Goal: Task Accomplishment & Management: Use online tool/utility

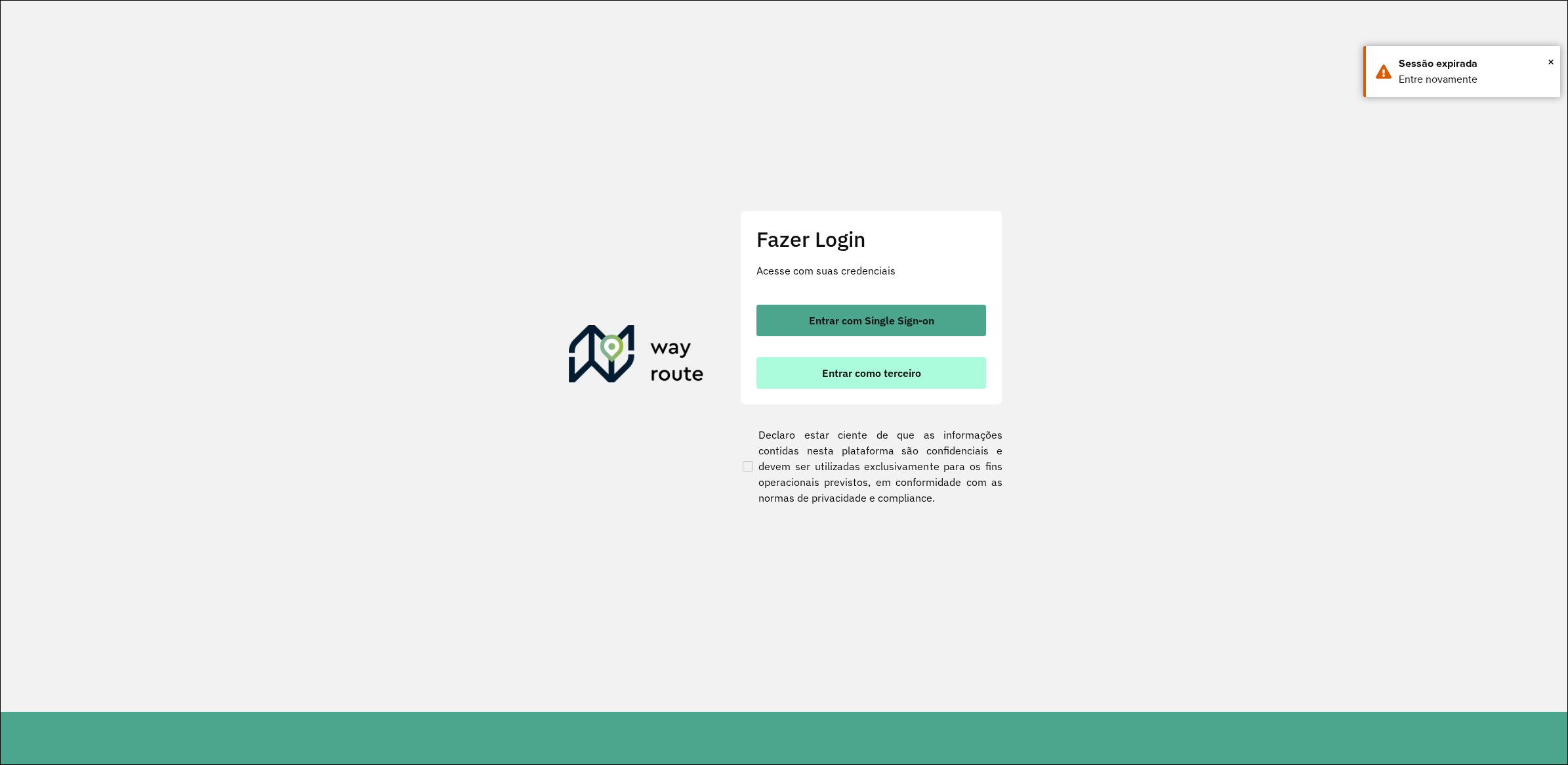
click at [852, 374] on span "Entrar como terceiro" at bounding box center [871, 372] width 99 height 11
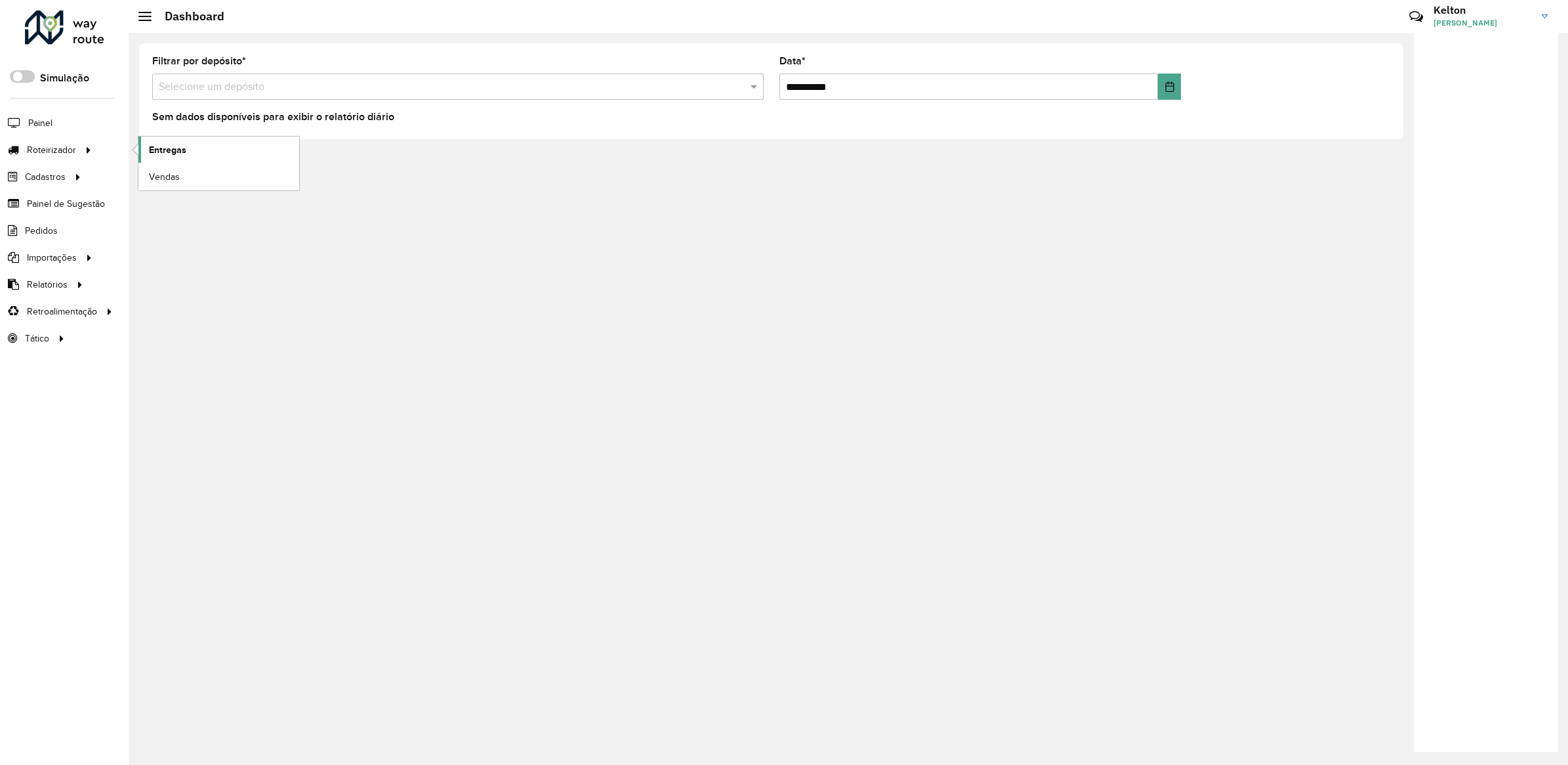
click at [149, 151] on link "Entregas" at bounding box center [219, 149] width 161 height 26
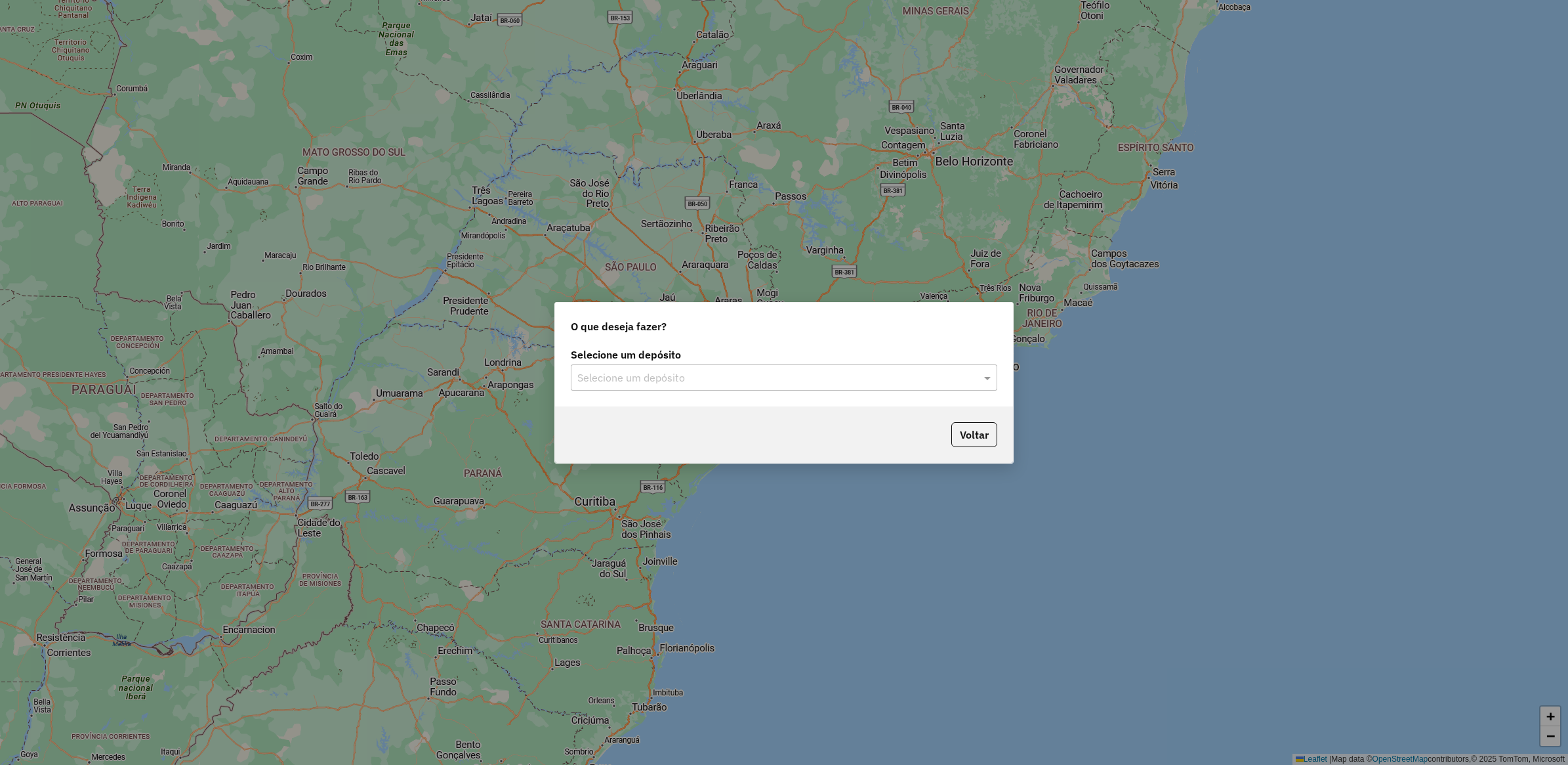
click at [705, 376] on input "text" at bounding box center [771, 378] width 387 height 15
click at [615, 418] on span "DILEMOS" at bounding box center [598, 415] width 43 height 12
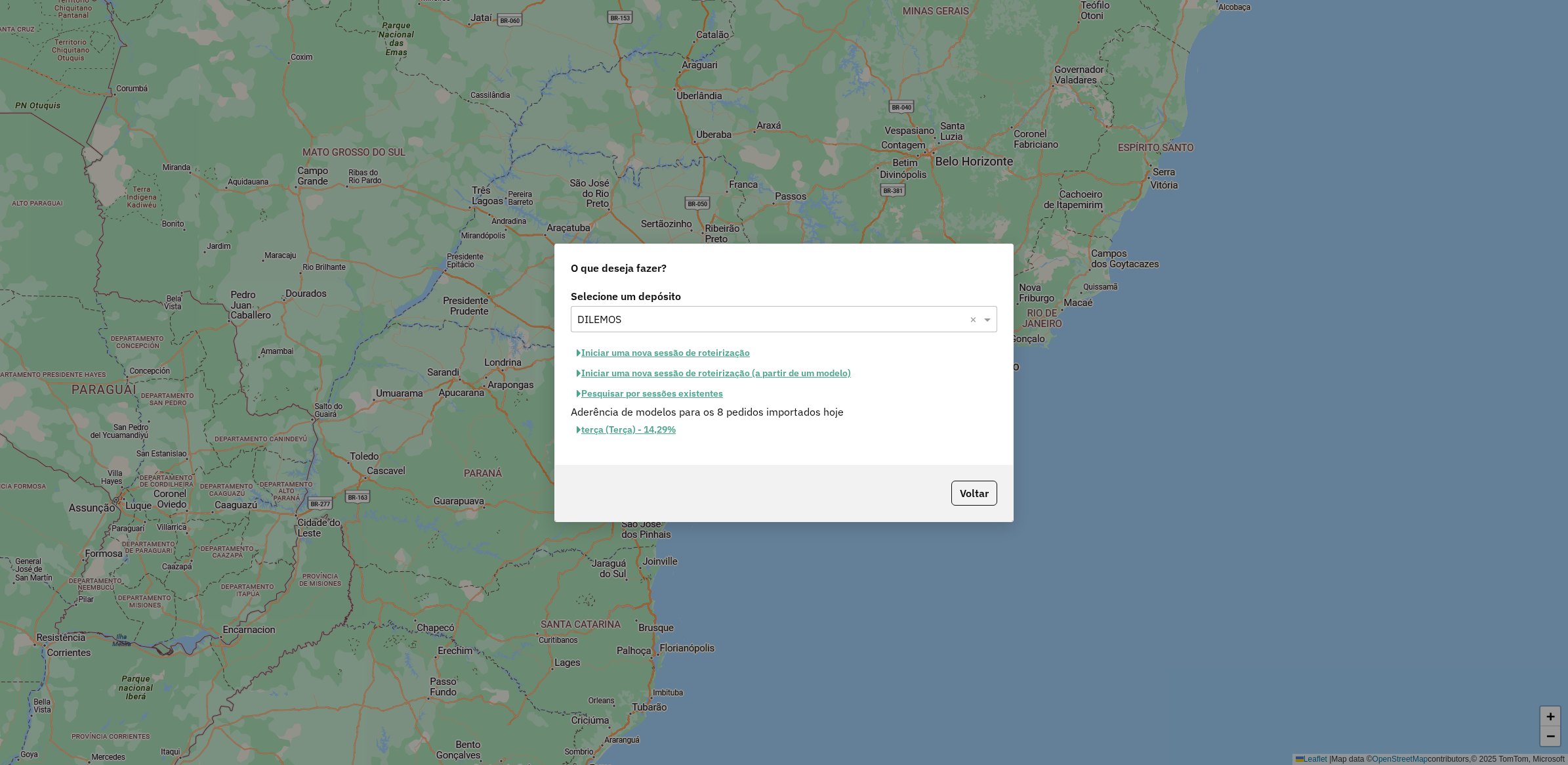
click at [640, 399] on button "Pesquisar por sessões existentes" at bounding box center [650, 393] width 158 height 20
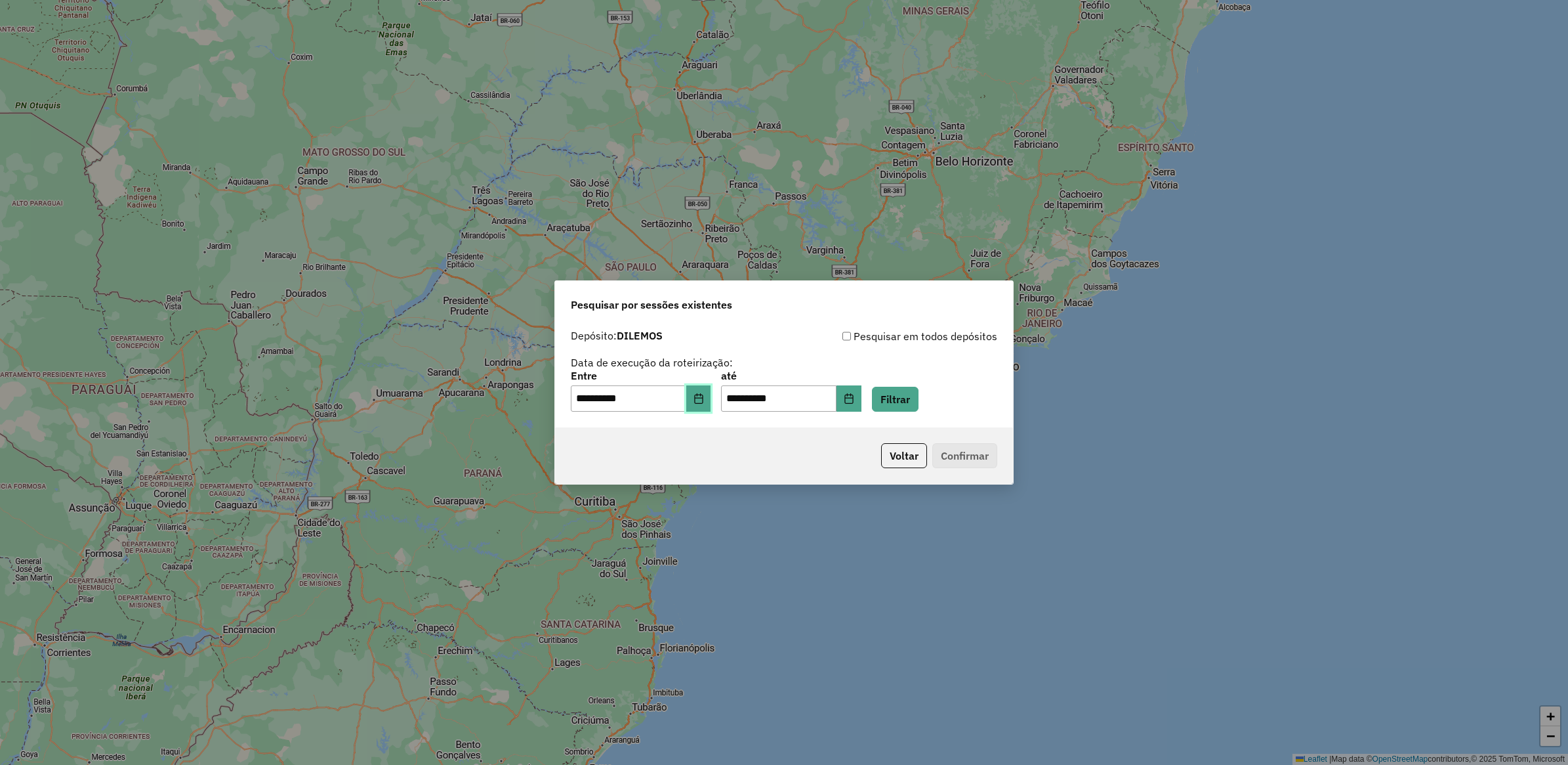
click at [701, 403] on button "Choose Date" at bounding box center [699, 398] width 25 height 26
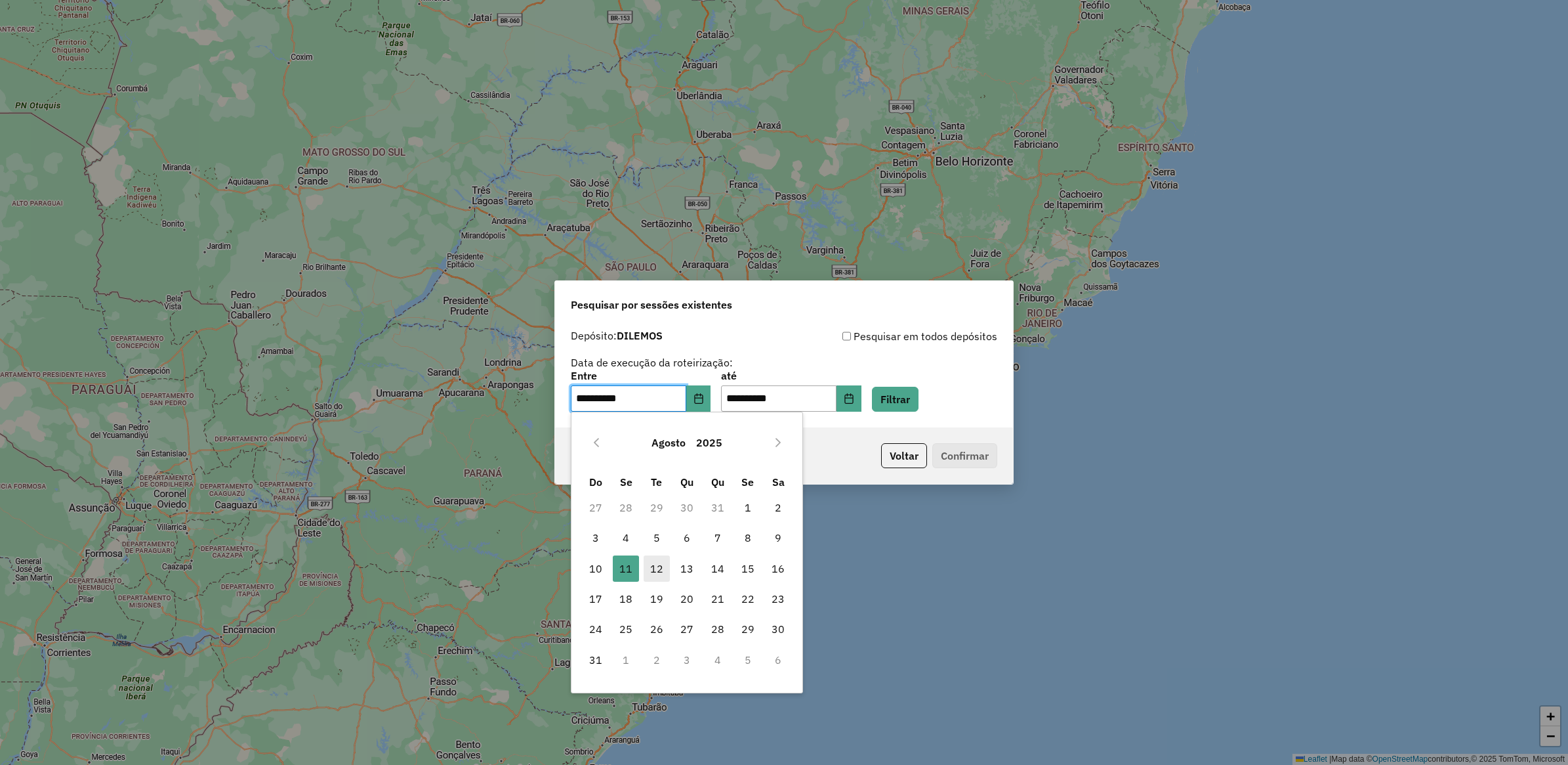
click at [662, 572] on span "12" at bounding box center [657, 568] width 26 height 26
type input "**********"
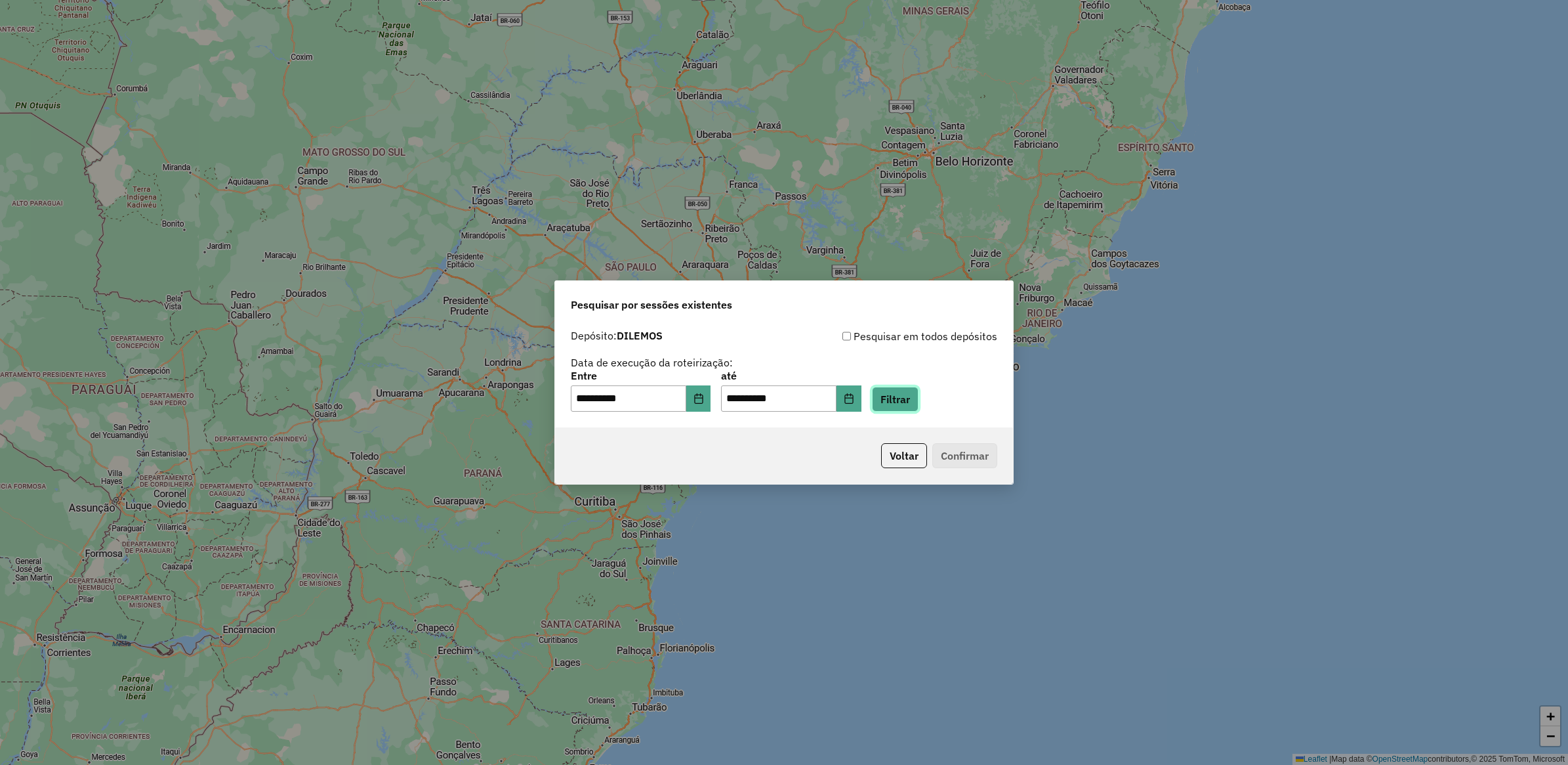
click at [911, 398] on button "Filtrar" at bounding box center [895, 399] width 47 height 25
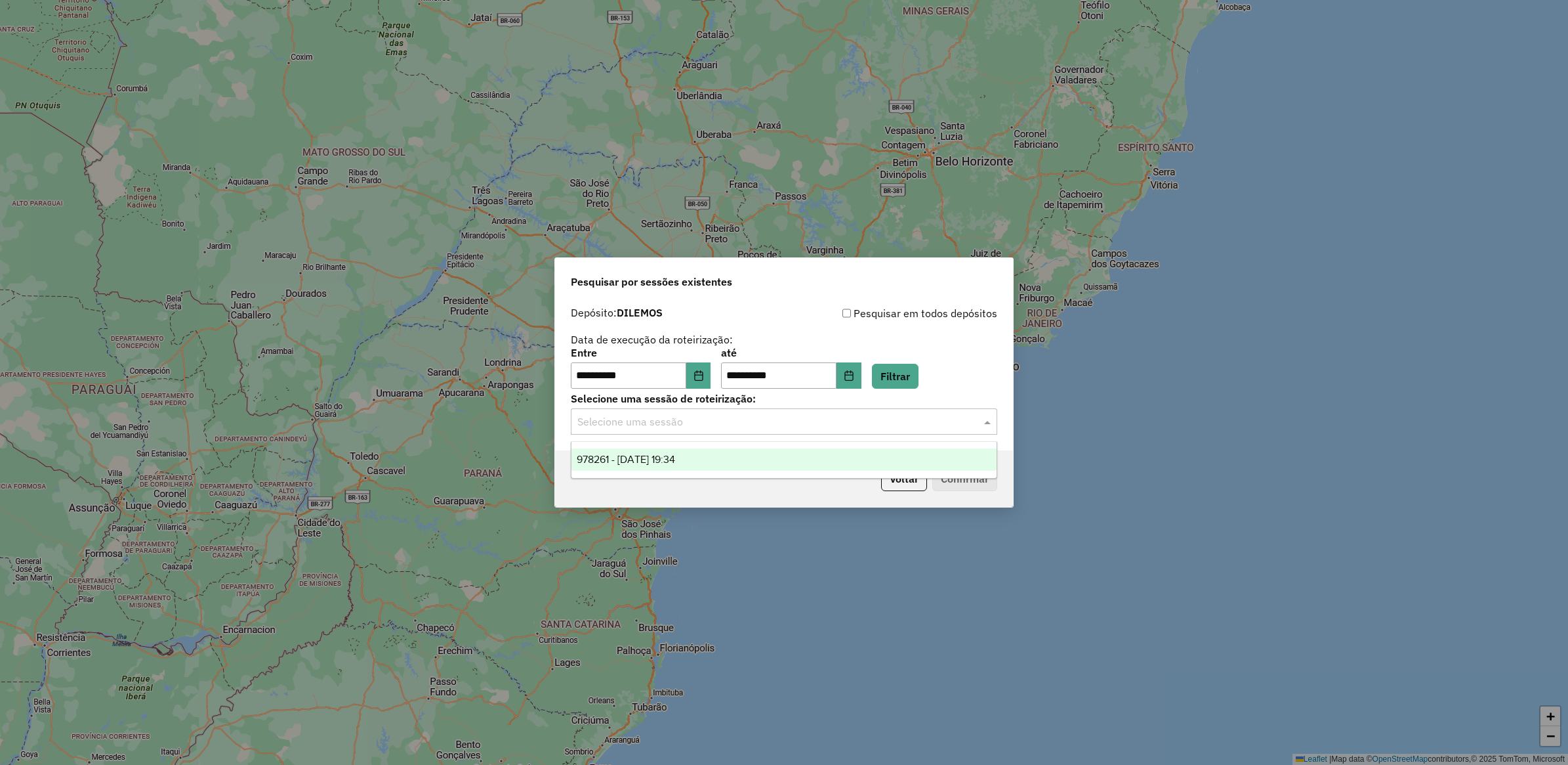
click at [713, 417] on input "text" at bounding box center [771, 422] width 387 height 15
click at [675, 458] on span "978261 - 12/08/2025 19:34" at bounding box center [626, 459] width 99 height 12
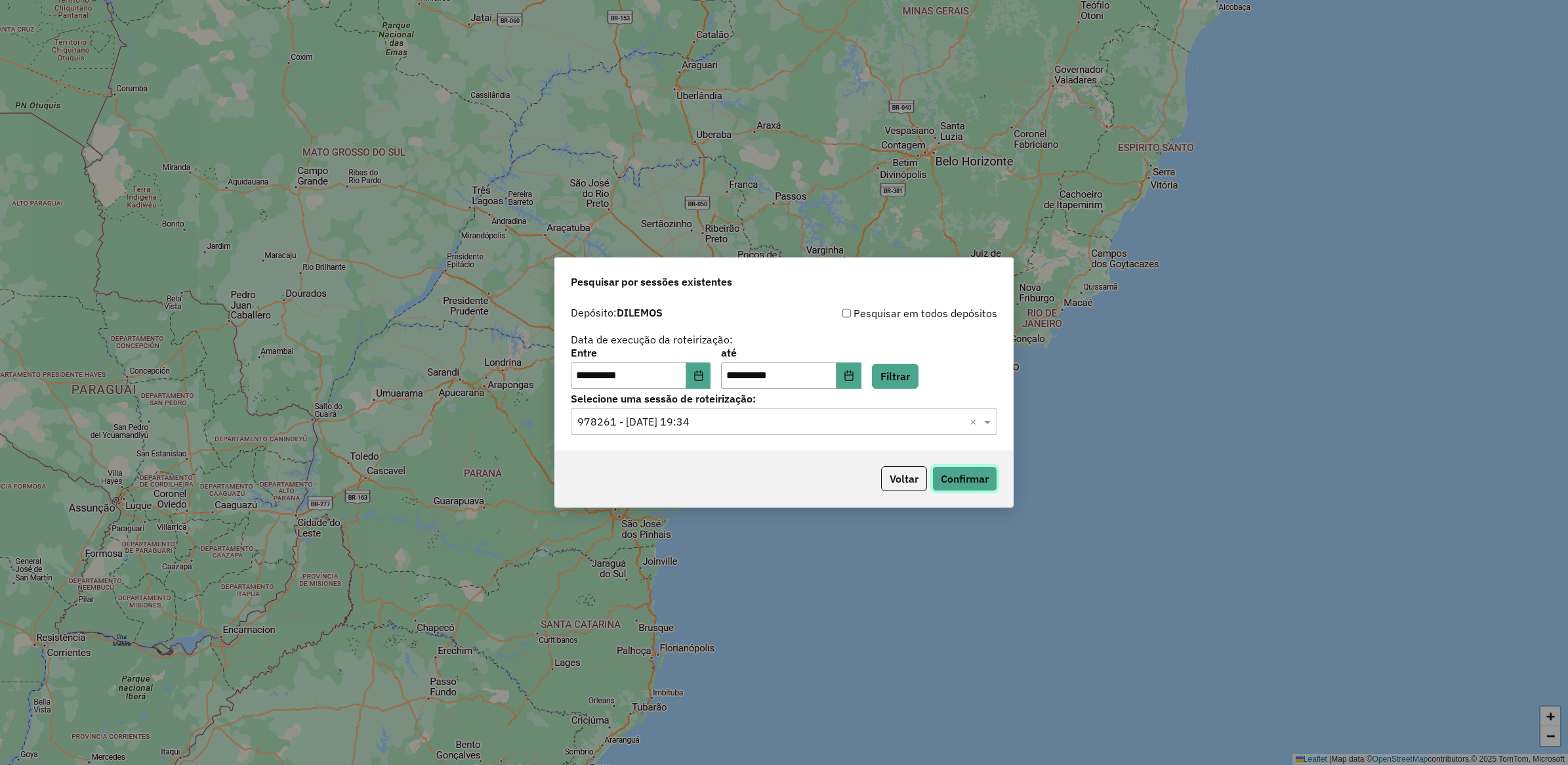
click at [973, 472] on button "Confirmar" at bounding box center [965, 478] width 65 height 25
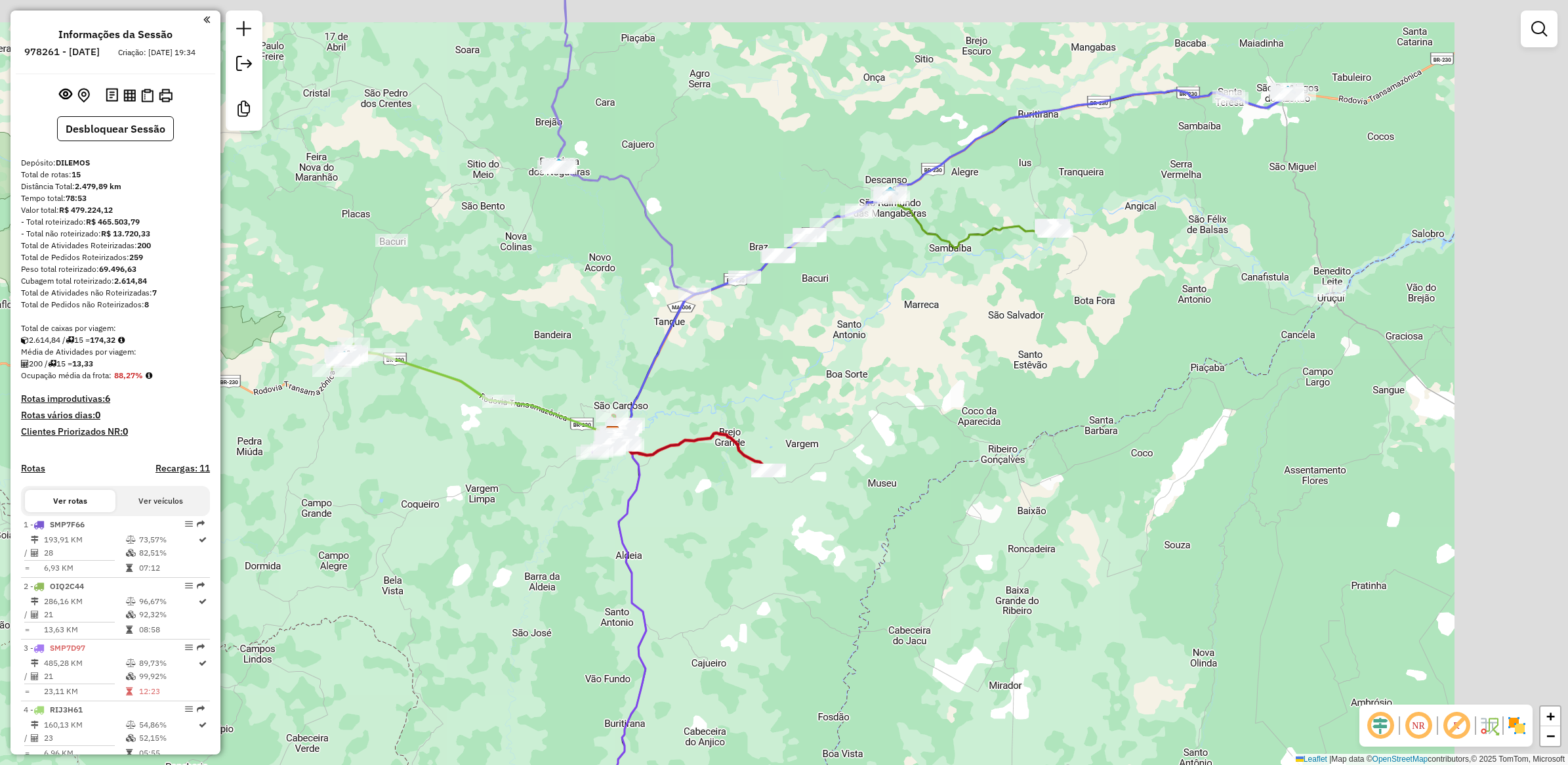
drag, startPoint x: 941, startPoint y: 335, endPoint x: 706, endPoint y: 422, distance: 250.6
click at [706, 422] on div "Janela de atendimento Grade de atendimento Capacidade Transportadoras Veículos …" at bounding box center [784, 382] width 1568 height 765
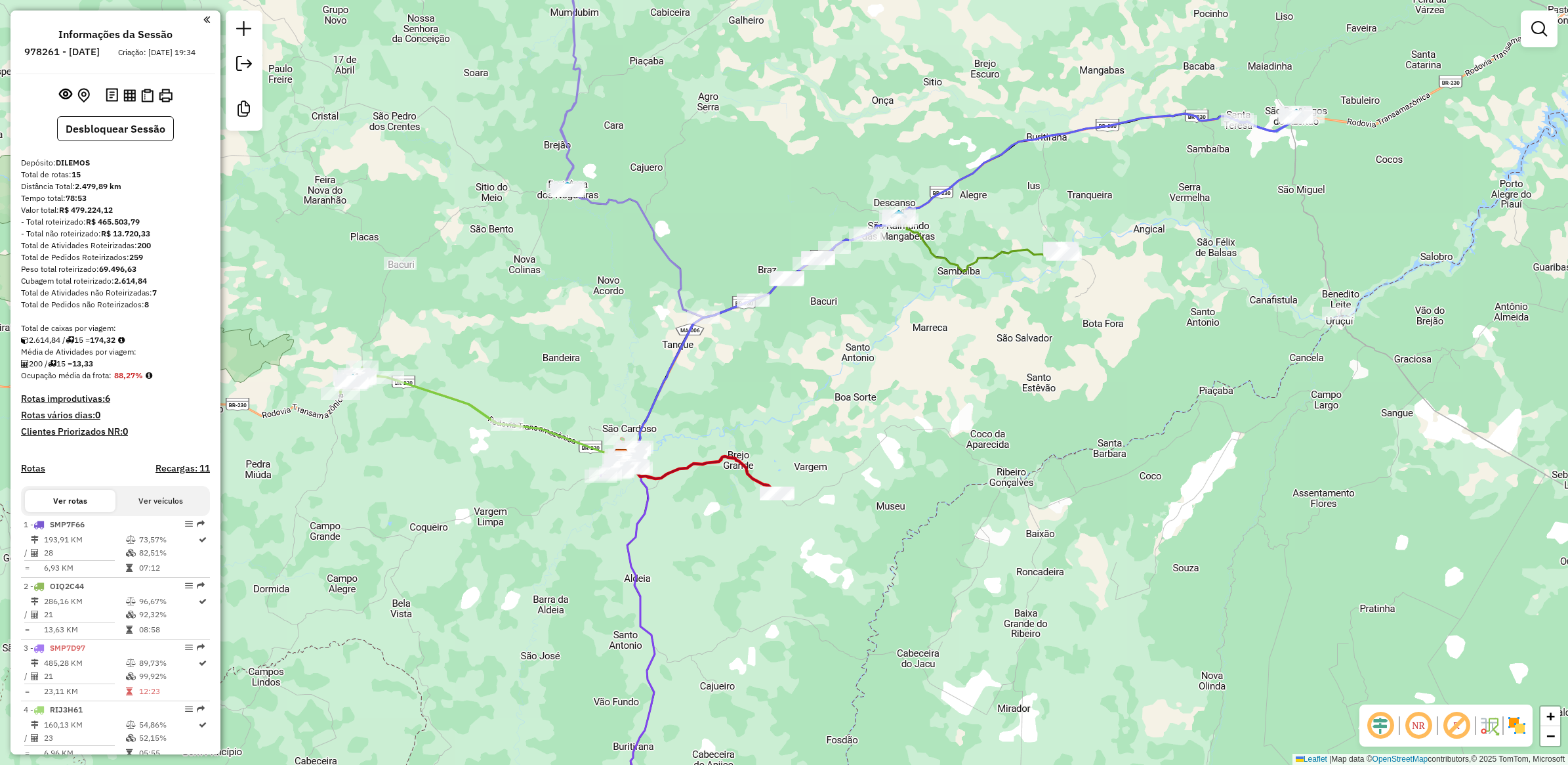
drag, startPoint x: 798, startPoint y: 369, endPoint x: 851, endPoint y: 366, distance: 53.1
click at [851, 366] on div "Janela de atendimento Grade de atendimento Capacidade Transportadoras Veículos …" at bounding box center [784, 382] width 1568 height 765
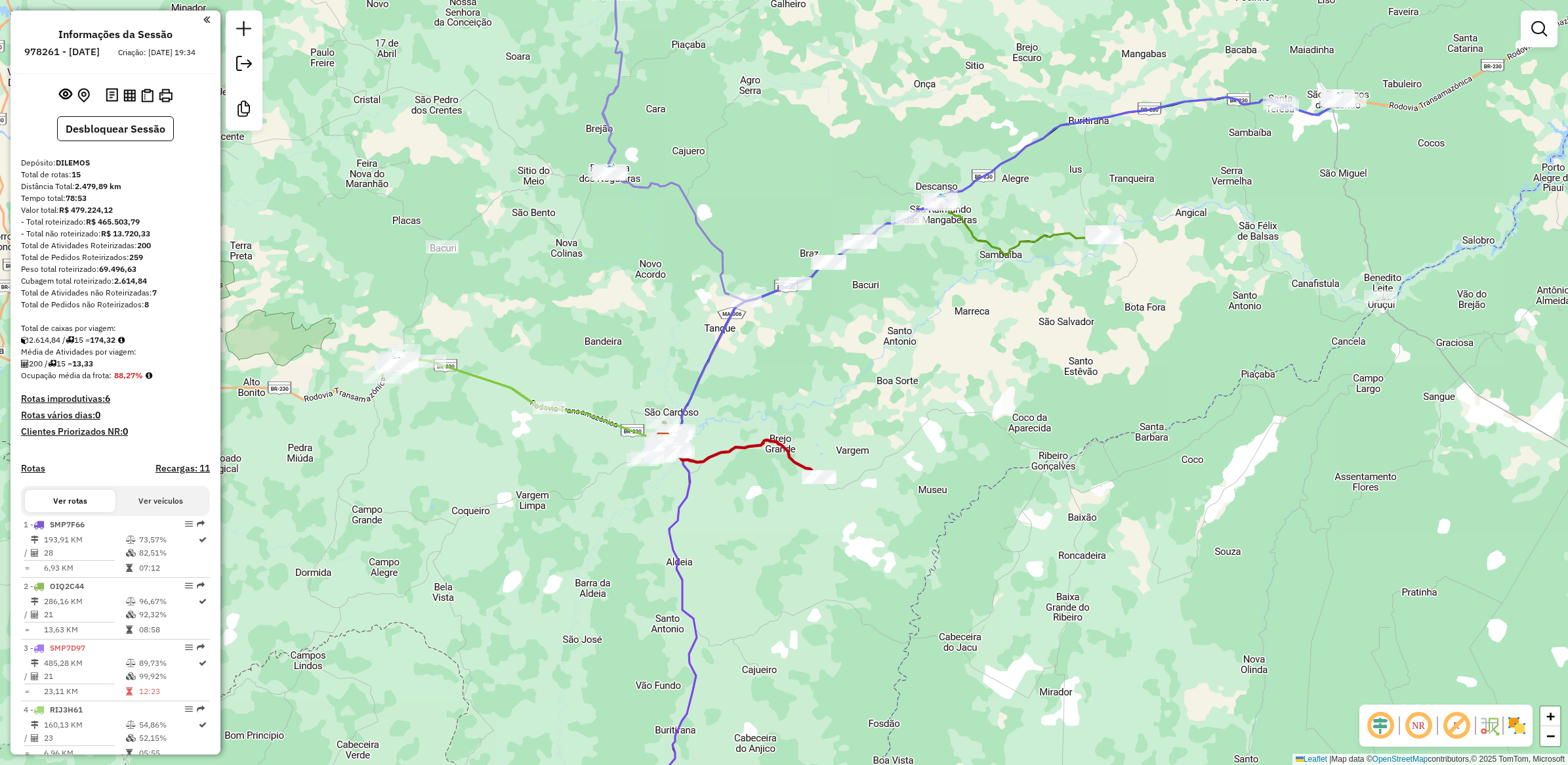
drag, startPoint x: 825, startPoint y: 363, endPoint x: 888, endPoint y: 330, distance: 71.1
click at [896, 332] on div "Janela de atendimento Grade de atendimento Capacidade Transportadoras Veículos …" at bounding box center [784, 382] width 1568 height 765
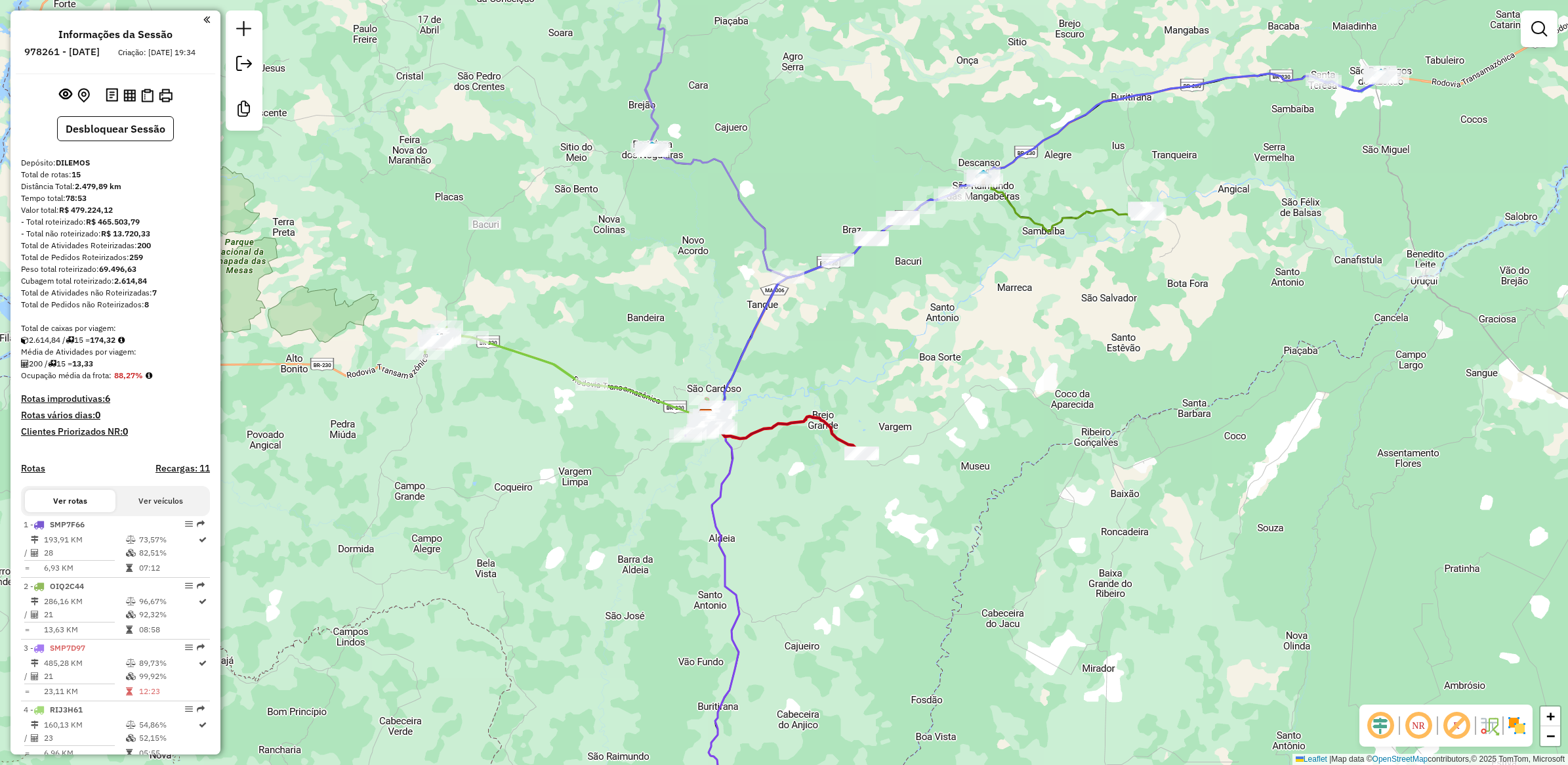
drag, startPoint x: 652, startPoint y: 255, endPoint x: 660, endPoint y: 232, distance: 24.4
click at [660, 232] on div "Janela de atendimento Grade de atendimento Capacidade Transportadoras Veículos …" at bounding box center [784, 382] width 1568 height 765
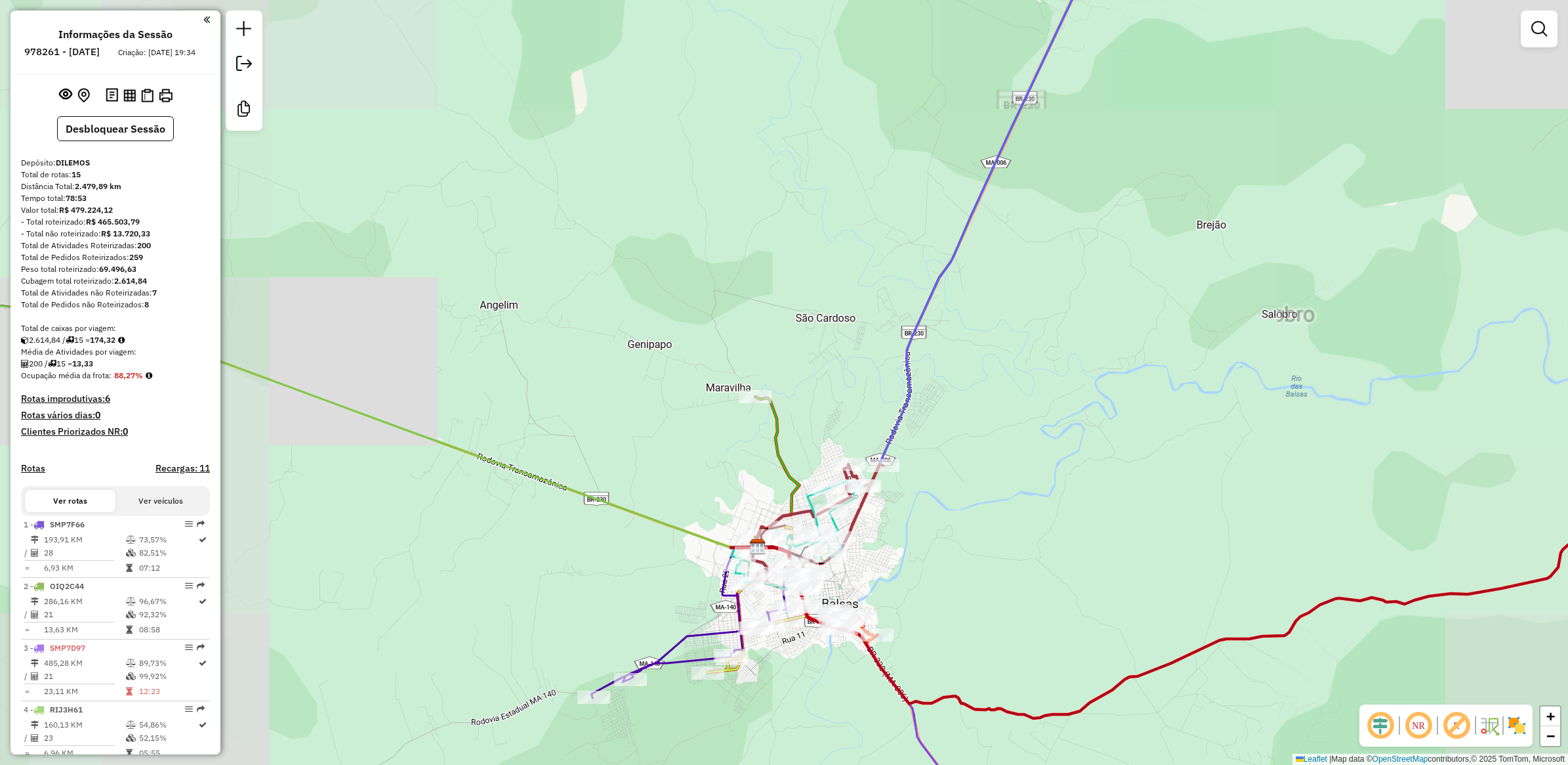
drag, startPoint x: 969, startPoint y: 349, endPoint x: 938, endPoint y: 391, distance: 52.2
click at [958, 405] on div "Janela de atendimento Grade de atendimento Capacidade Transportadoras Veículos …" at bounding box center [784, 382] width 1568 height 765
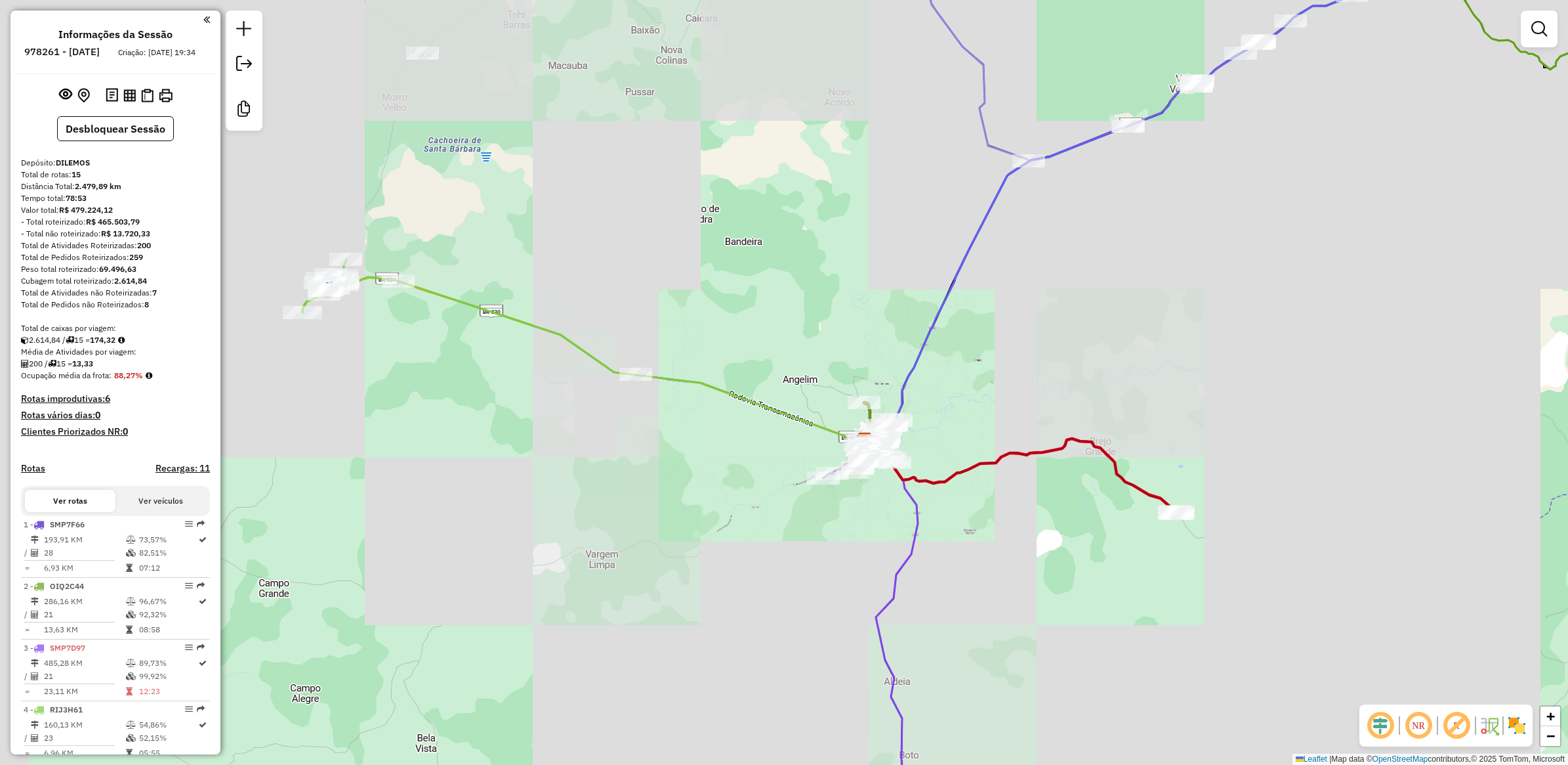
drag, startPoint x: 936, startPoint y: 205, endPoint x: 730, endPoint y: 429, distance: 304.3
click at [745, 468] on div "Janela de atendimento Grade de atendimento Capacidade Transportadoras Veículos …" at bounding box center [784, 382] width 1568 height 765
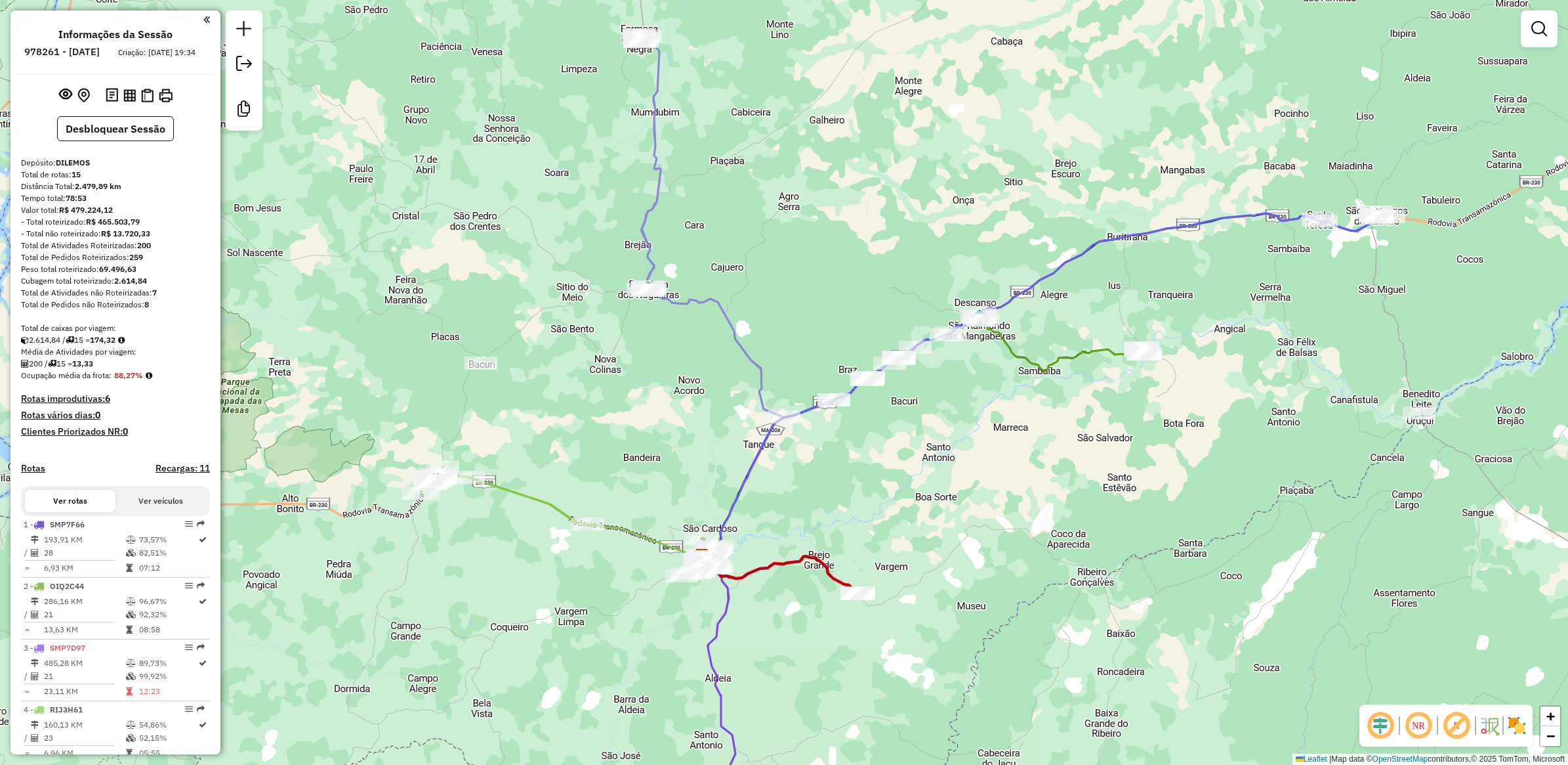
drag, startPoint x: 859, startPoint y: 257, endPoint x: 860, endPoint y: 364, distance: 107.0
click at [860, 364] on div "Janela de atendimento Grade de atendimento Capacidade Transportadoras Veículos …" at bounding box center [784, 382] width 1568 height 765
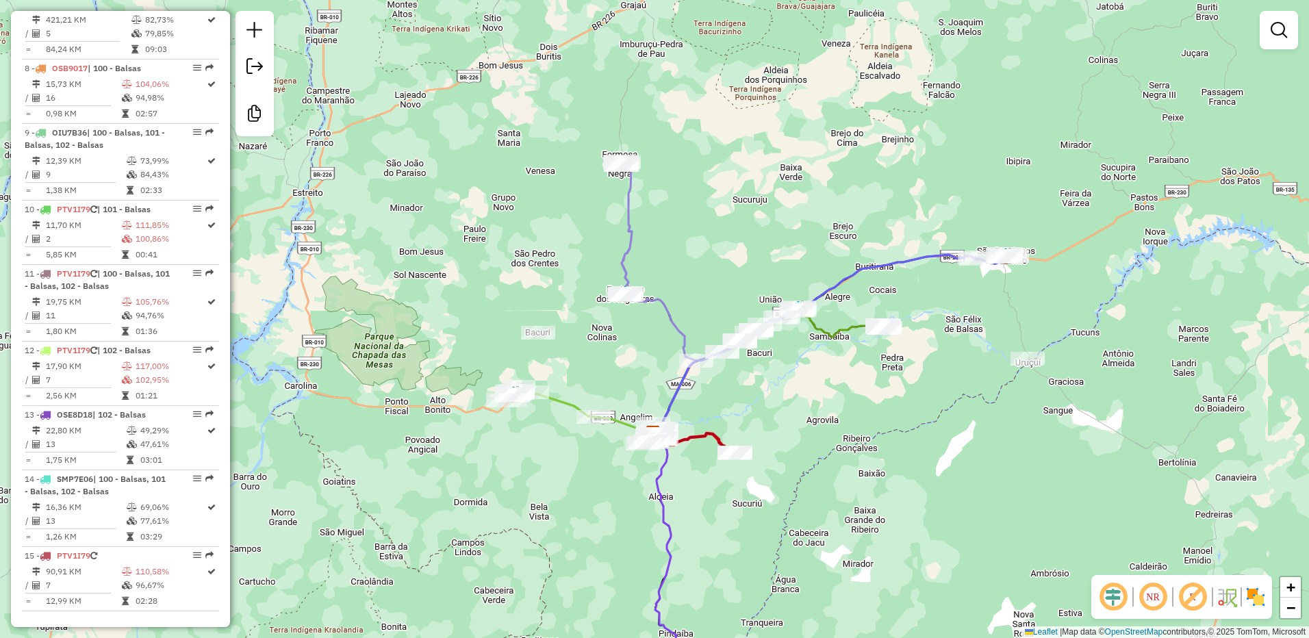
scroll to position [925, 0]
